Goal: Find specific page/section: Find specific page/section

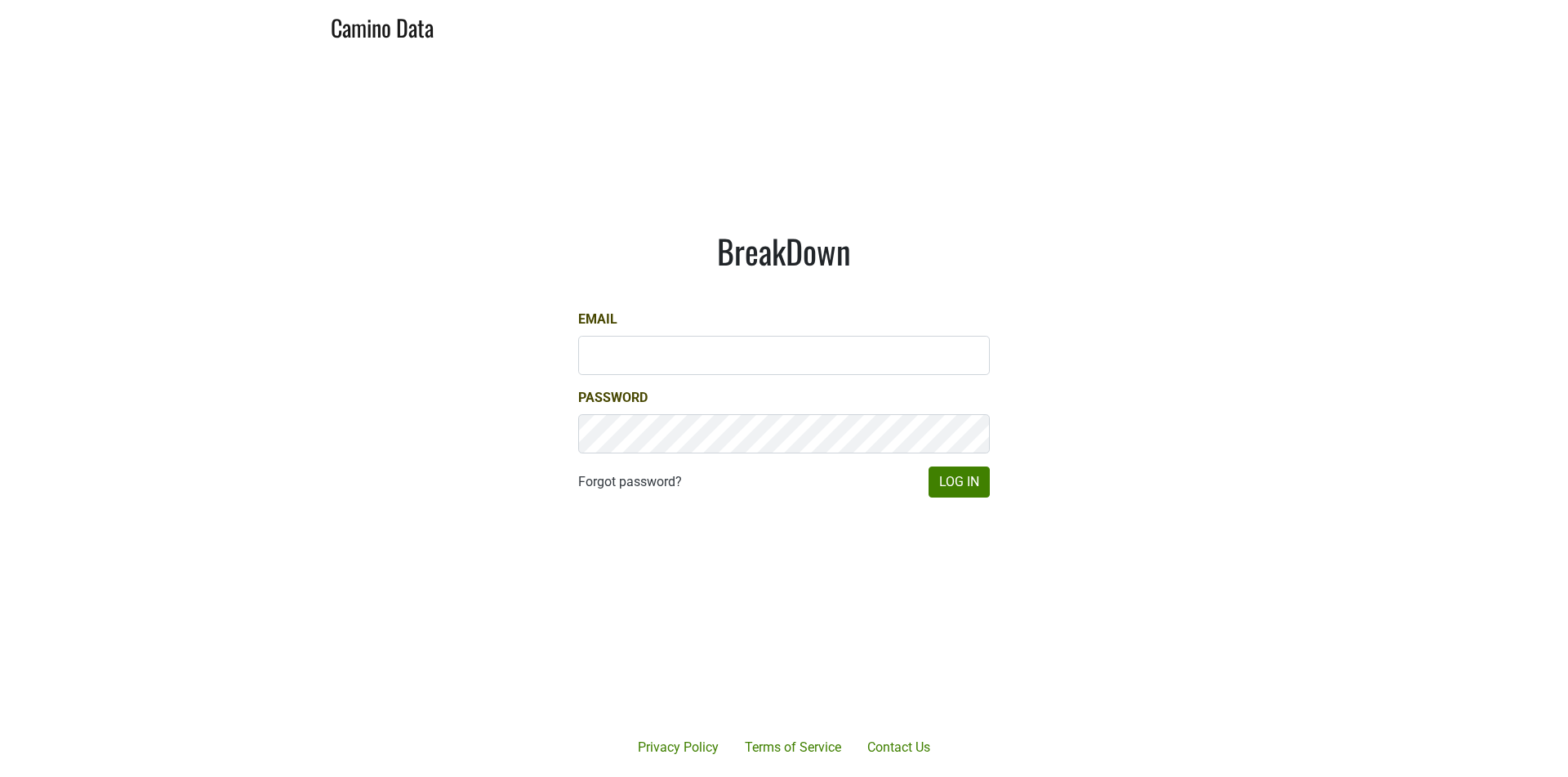
click at [842, 375] on form "Email Password Forgot password? Log In" at bounding box center [784, 404] width 412 height 188
click at [836, 364] on input "Email" at bounding box center [784, 355] width 412 height 39
type input "matt@dumol.com"
click at [959, 481] on button "Log In" at bounding box center [960, 481] width 62 height 31
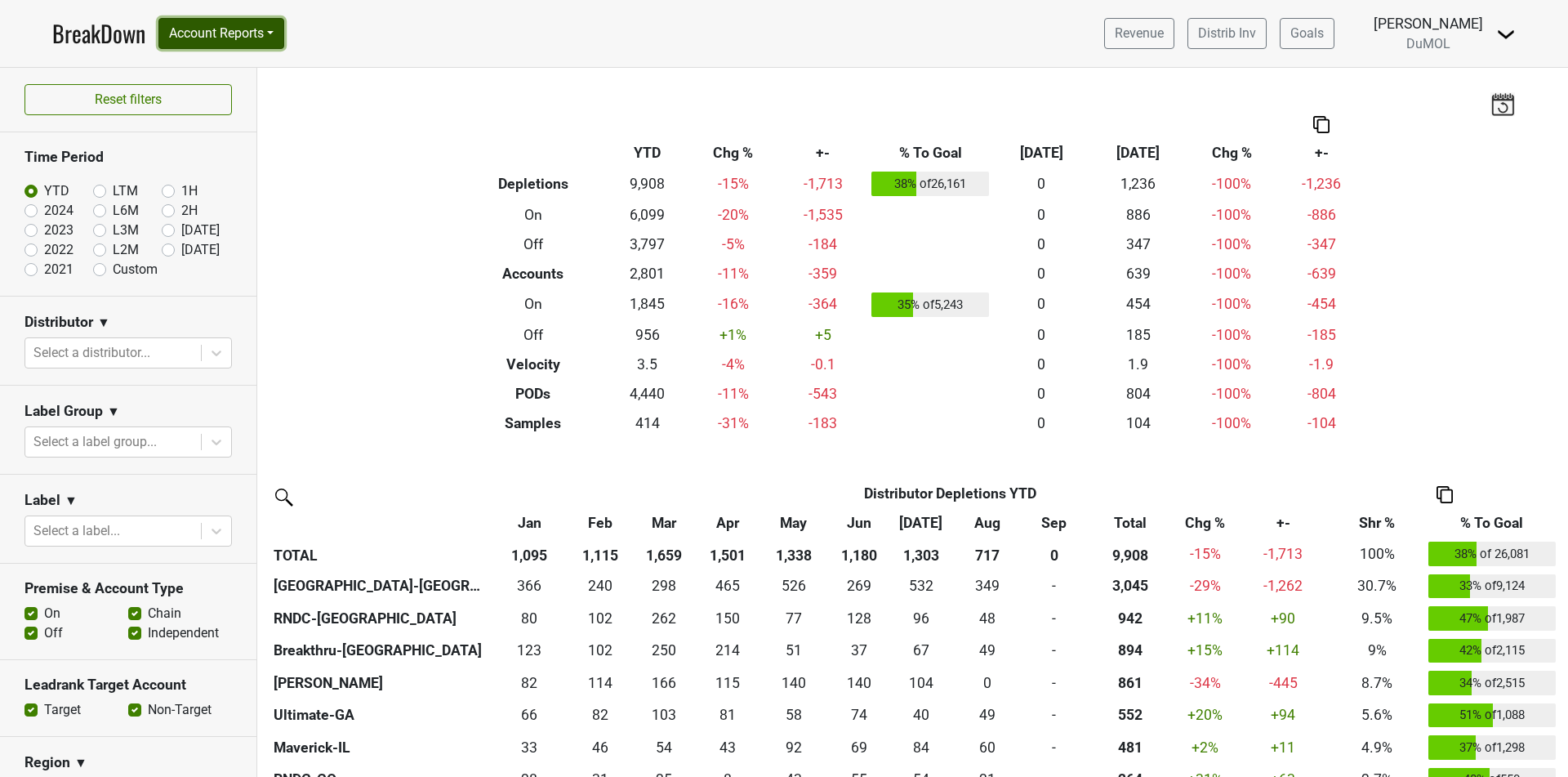
click at [241, 27] on button "Account Reports" at bounding box center [221, 33] width 126 height 31
click at [274, 166] on link "CRM Notes" at bounding box center [231, 175] width 145 height 26
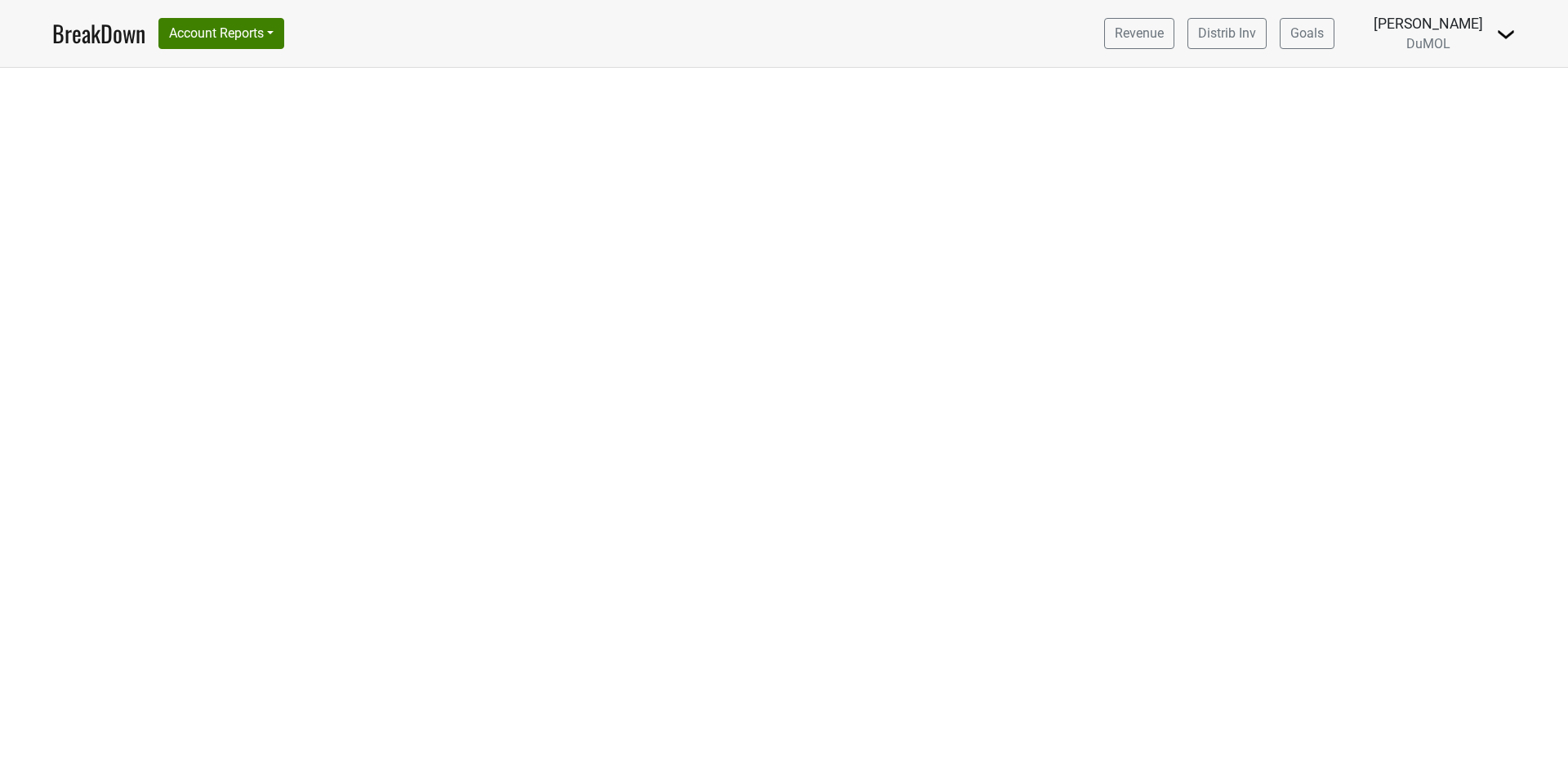
select select "NY"
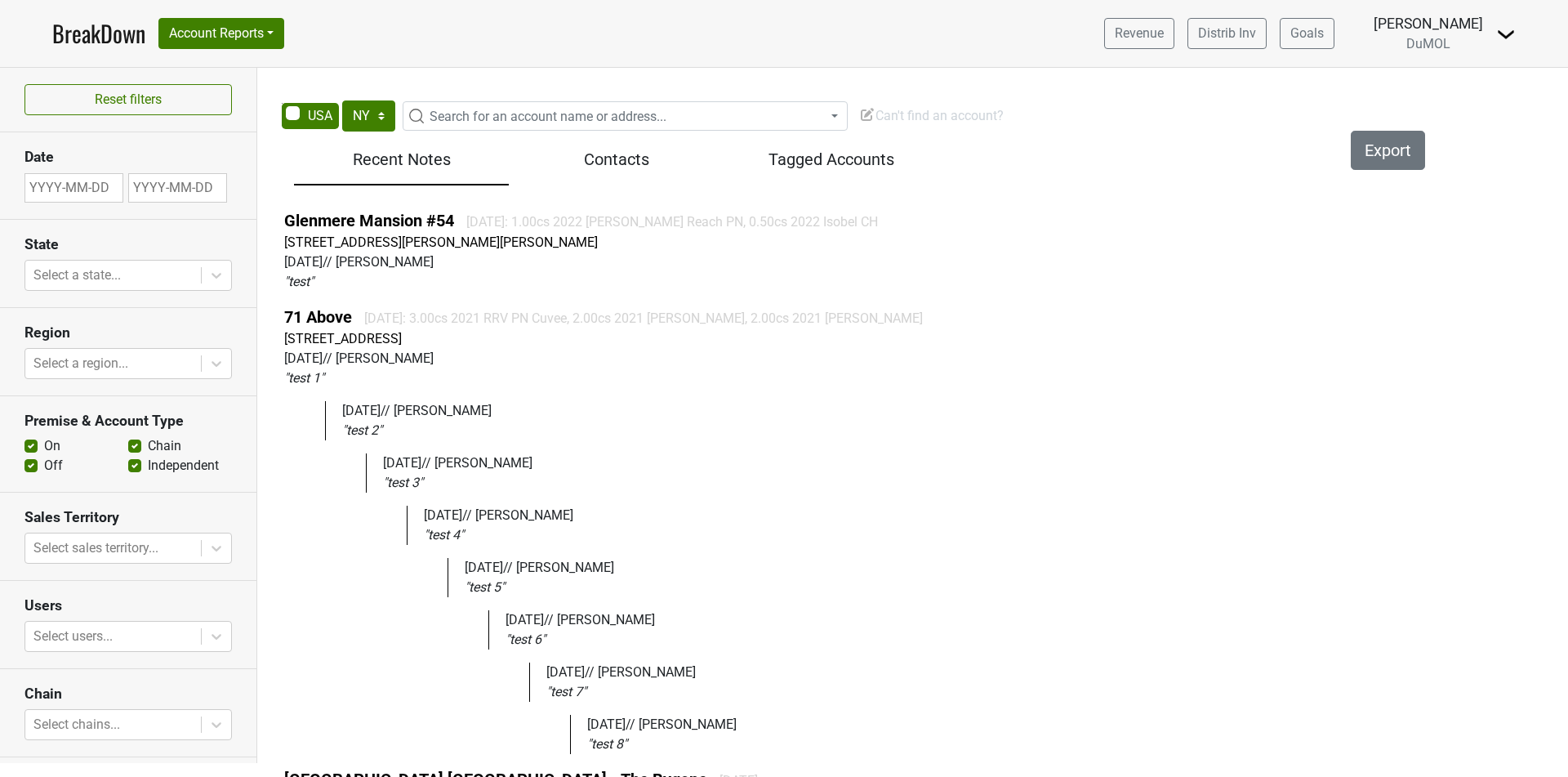
click at [953, 394] on div "71 Above [DATE]: 3.00cs 2021 RRV PN Cuvee, 2.00cs 2021 [PERSON_NAME], 2.00cs 20…" at bounding box center [922, 530] width 1278 height 450
